Goal: Connect with others: Establish contact or relationships with other users

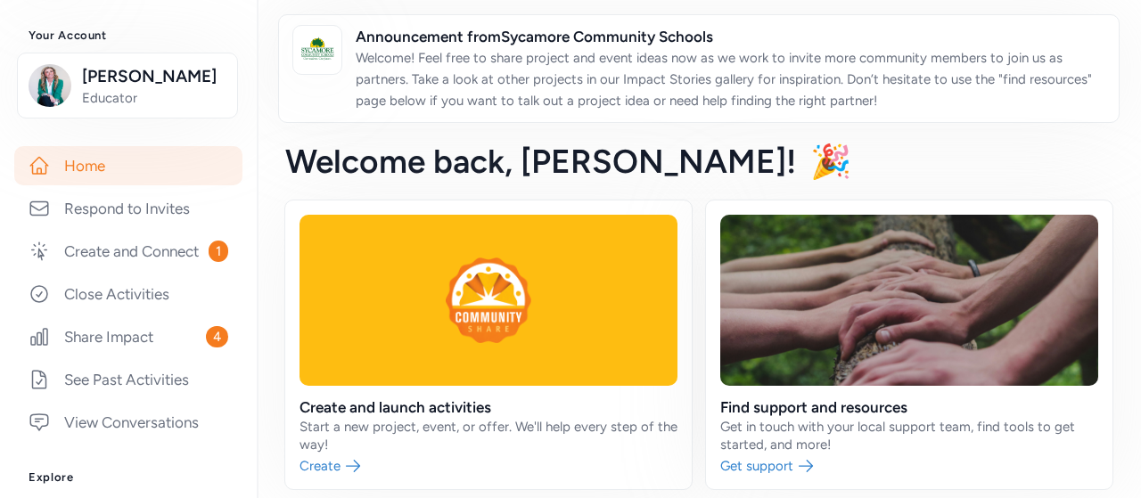
scroll to position [238, 0]
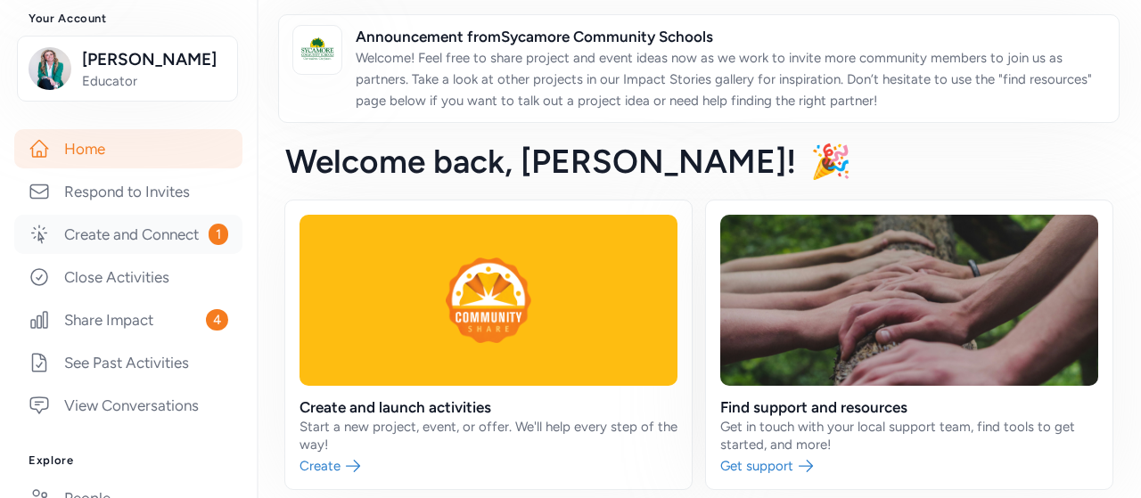
click at [151, 236] on link "Create and Connect 1" at bounding box center [128, 234] width 228 height 39
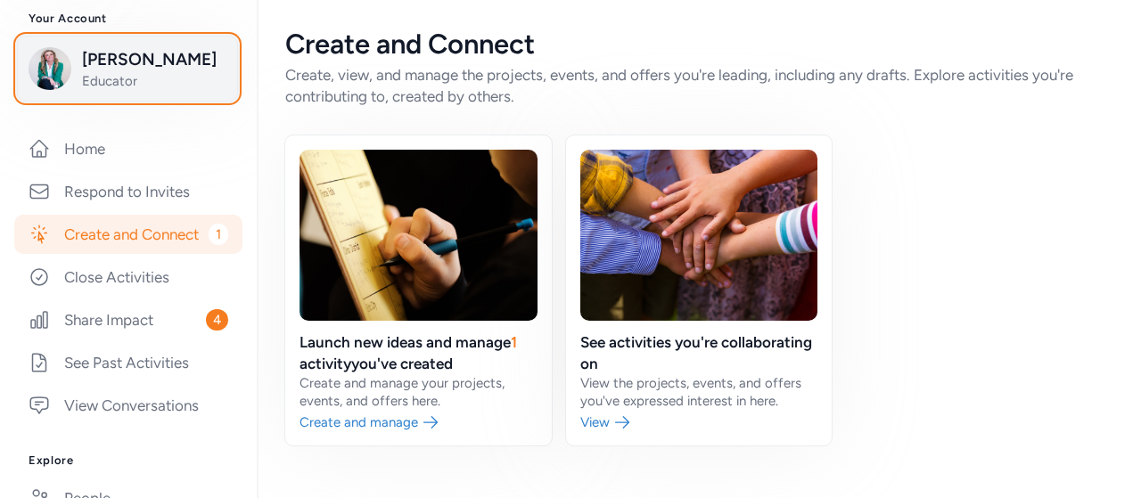
click at [160, 82] on span "Educator" at bounding box center [154, 81] width 144 height 18
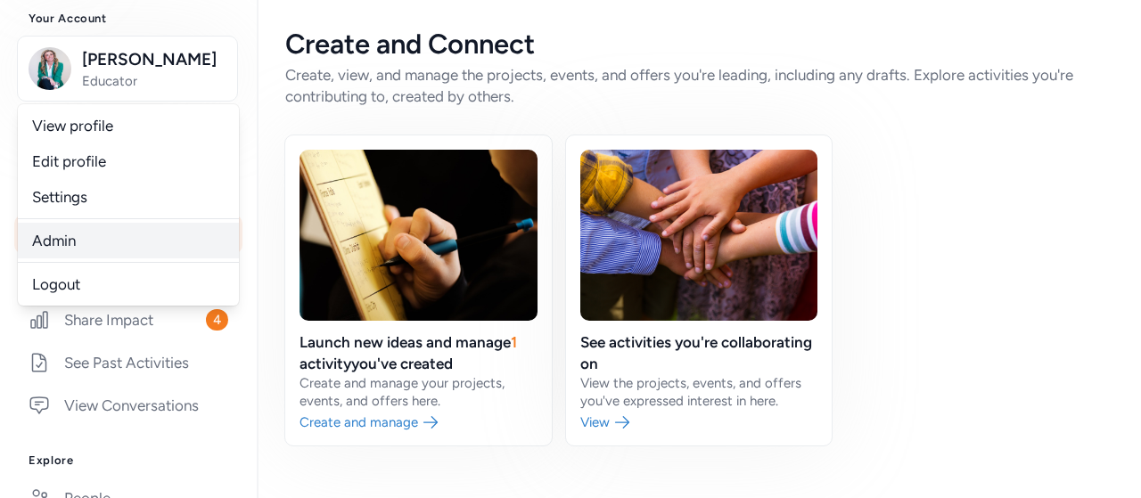
click at [59, 243] on link "Admin" at bounding box center [128, 241] width 221 height 36
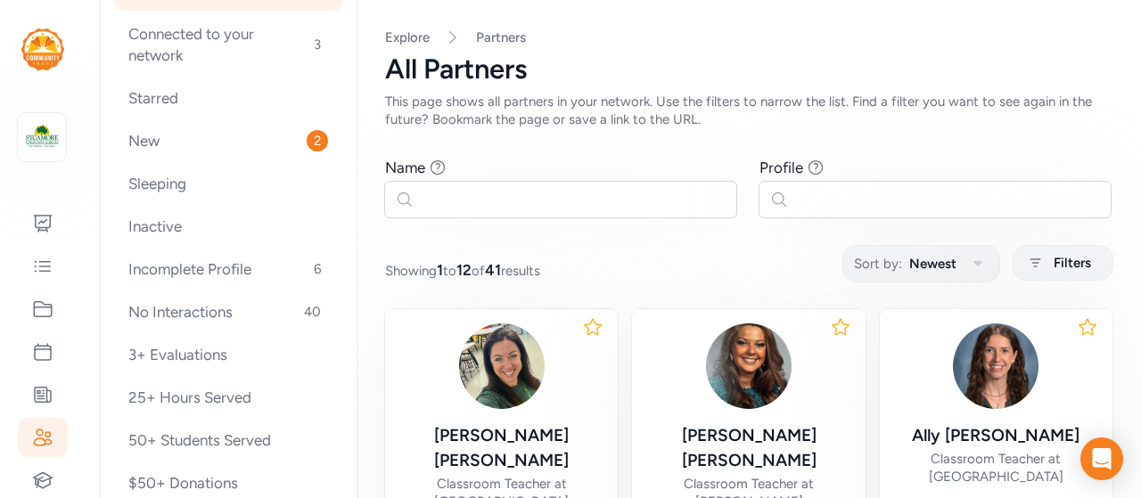
scroll to position [146, 0]
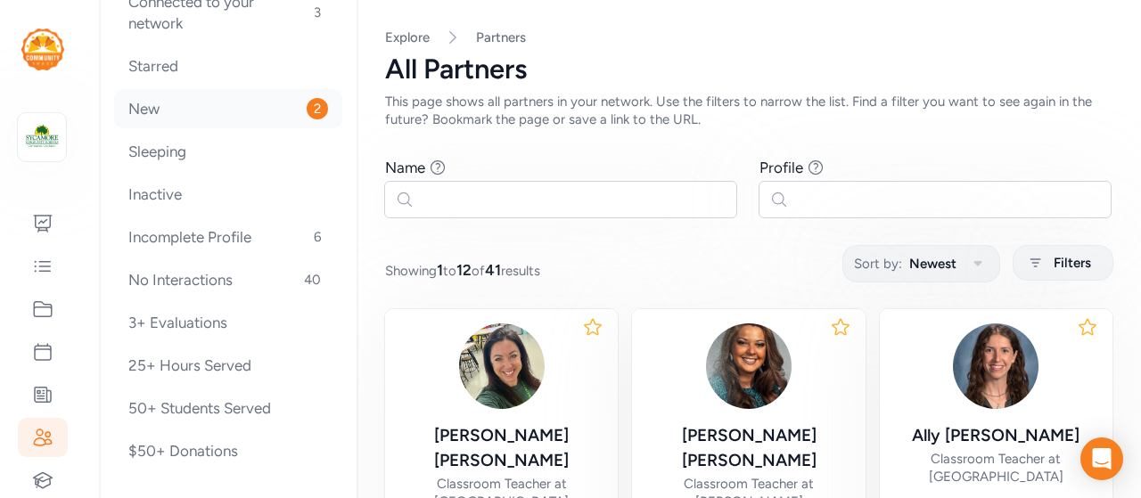
click at [221, 106] on div "New 2" at bounding box center [228, 108] width 228 height 39
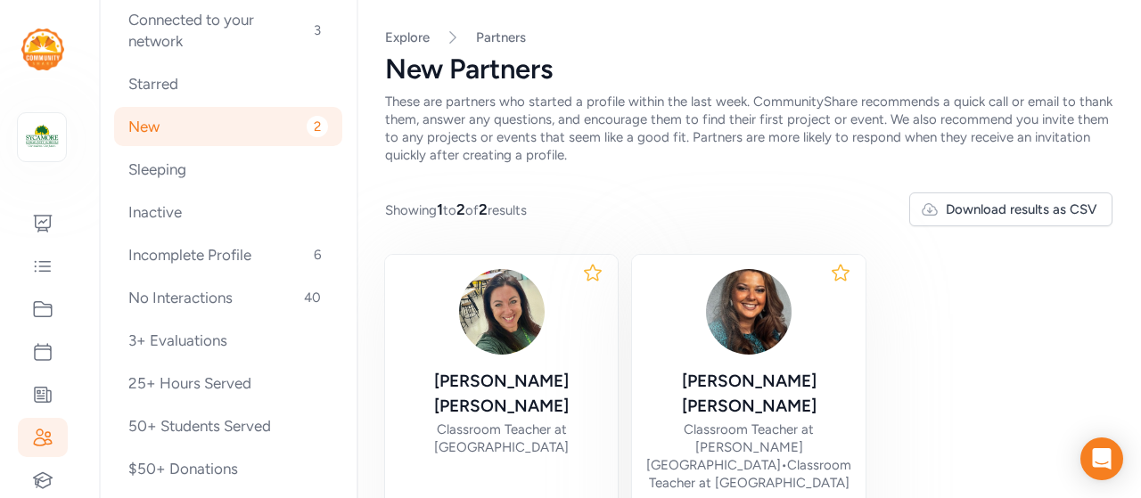
scroll to position [146, 0]
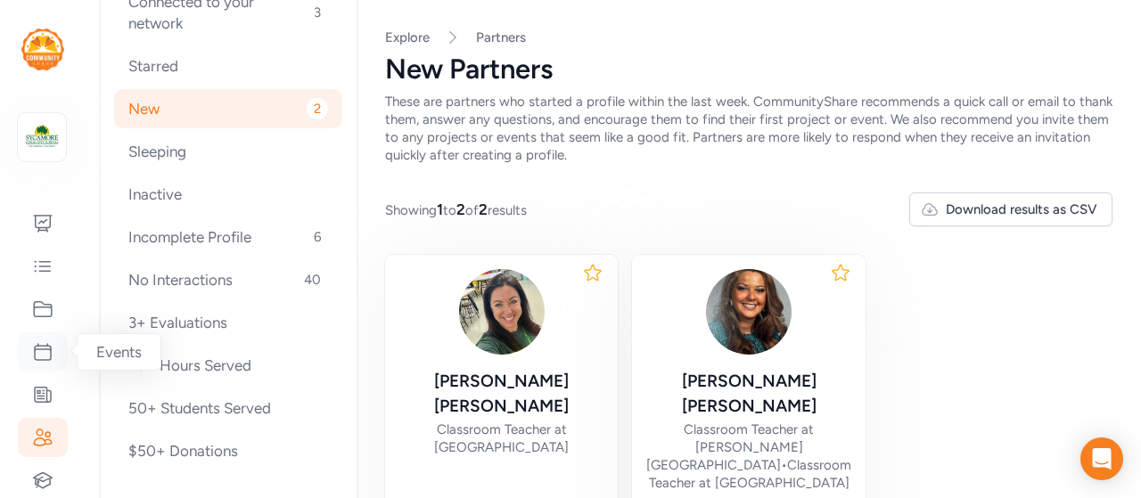
click at [54, 348] on div at bounding box center [43, 351] width 50 height 39
